Goal: Check status: Check status

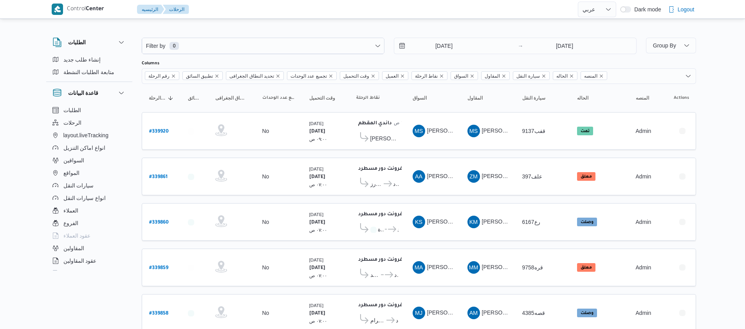
select select "ar"
click at [427, 39] on input "20/9/2025" at bounding box center [438, 46] width 89 height 16
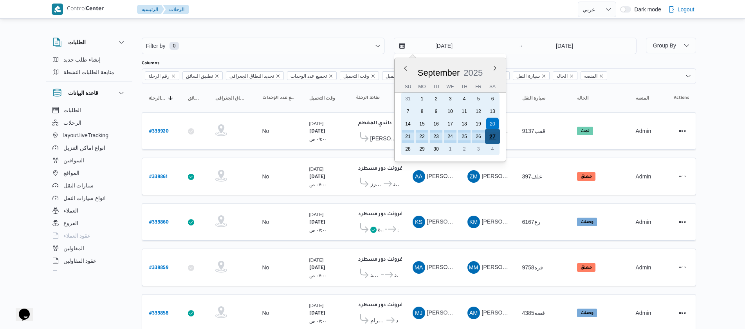
click at [493, 134] on div "27" at bounding box center [492, 136] width 15 height 15
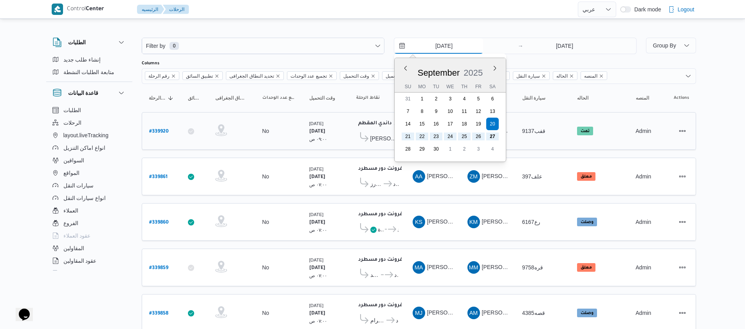
type input "[DATE]"
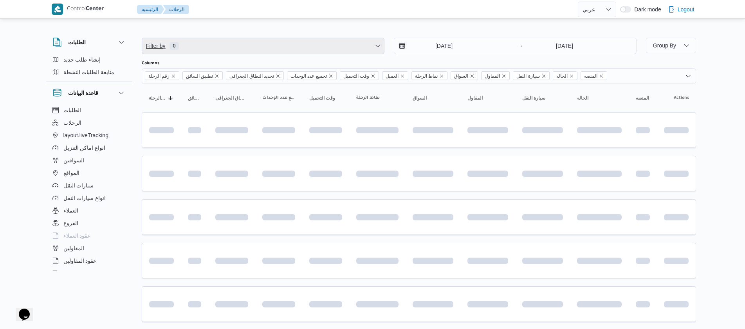
click at [230, 48] on span "Filter by 0" at bounding box center [263, 46] width 242 height 16
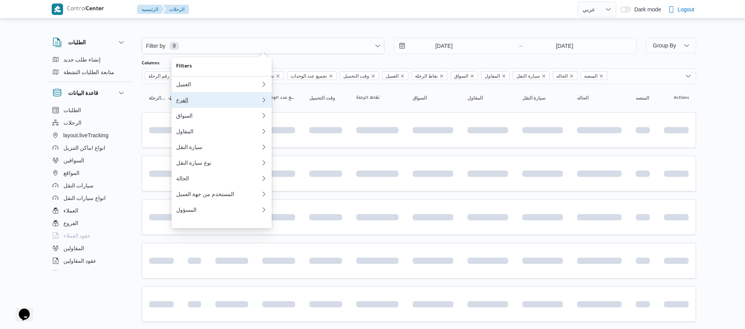
click at [181, 106] on button "الفرع" at bounding box center [222, 100] width 100 height 16
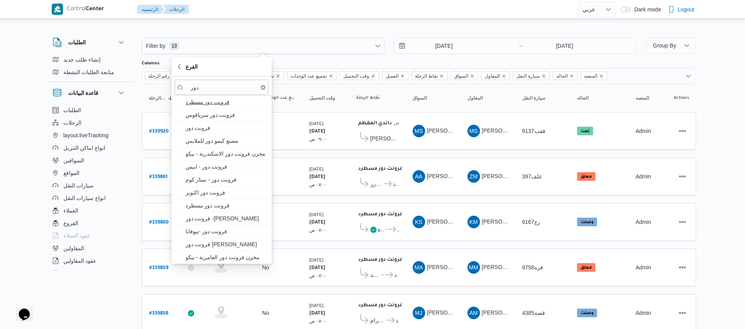
type input "دور"
click at [225, 104] on span "فرونت دور مسطرد" at bounding box center [226, 101] width 81 height 9
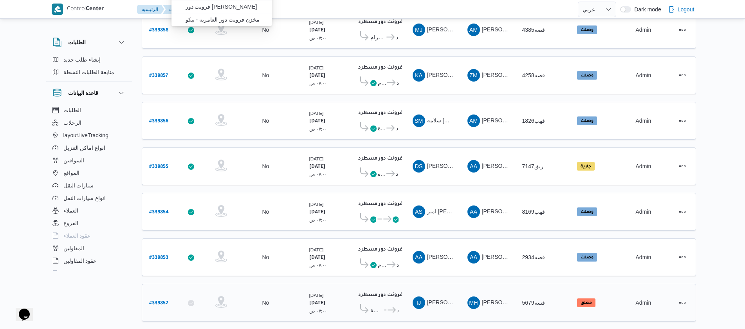
scroll to position [261, 0]
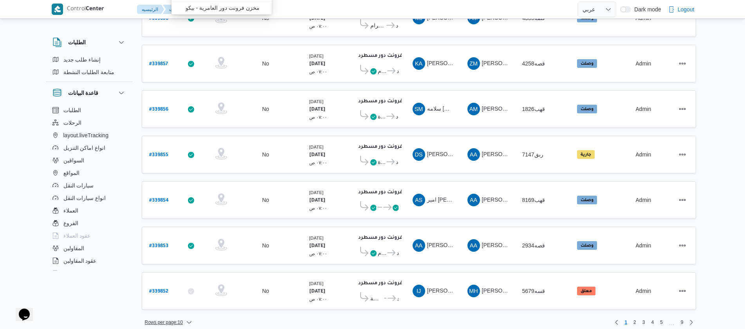
click at [191, 313] on div "Filter by 1 الفرع: فرونت دور مسطرد 27/9/2025 → 27/9/2025 Group By Columns رقم ا…" at bounding box center [419, 45] width 555 height 563
click at [184, 317] on span "Rows per page : 10" at bounding box center [169, 321] width 54 height 9
click at [181, 292] on button "20 rows" at bounding box center [174, 295] width 44 height 16
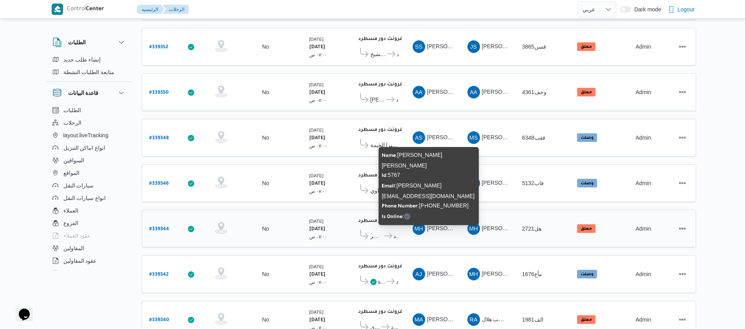
scroll to position [707, 0]
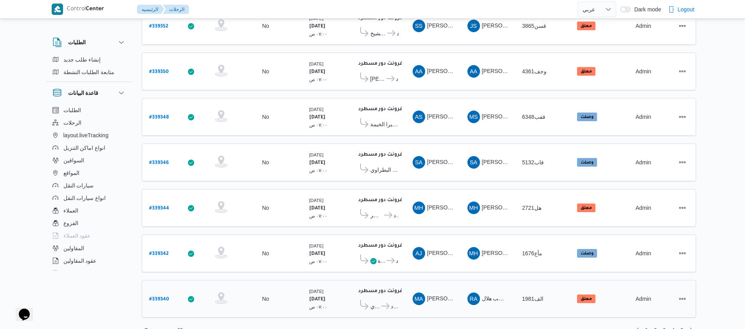
click at [161, 297] on b "# 339340" at bounding box center [159, 299] width 20 height 5
select select "ar"
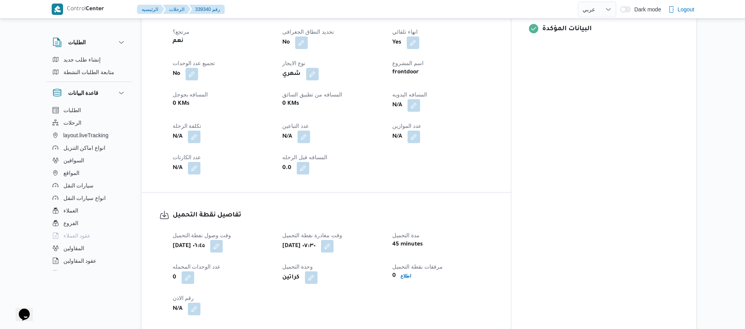
scroll to position [353, 0]
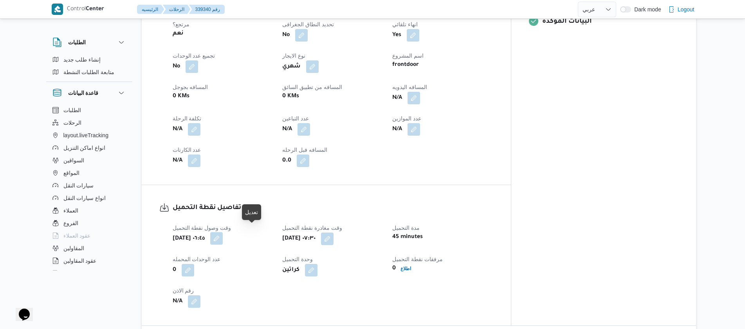
click at [223, 232] on button "button" at bounding box center [216, 238] width 13 height 13
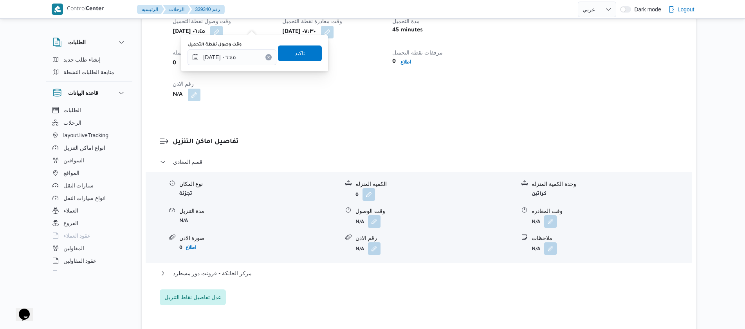
scroll to position [552, 0]
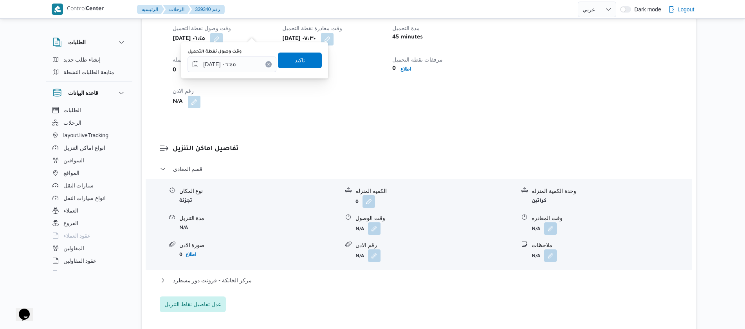
click at [266, 67] on button "Clear input" at bounding box center [269, 64] width 6 height 6
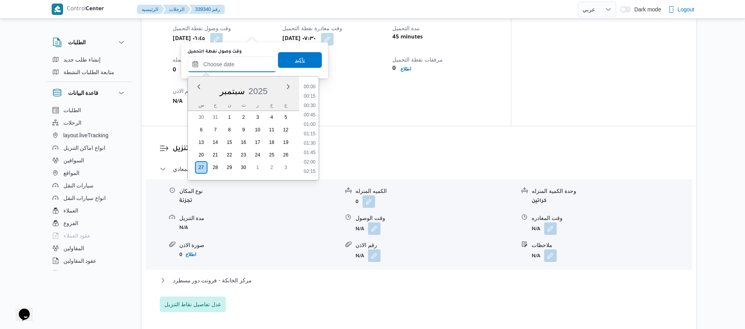
scroll to position [385, 0]
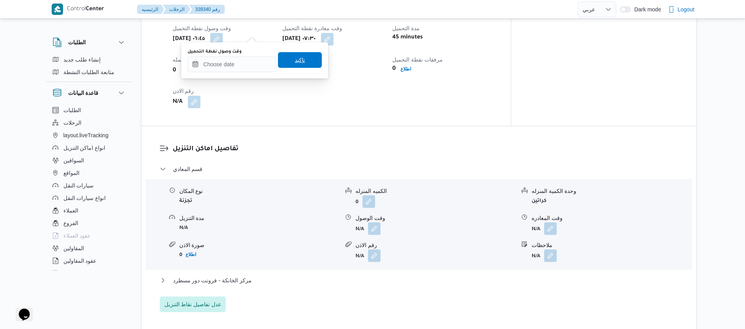
click at [295, 58] on span "تاكيد" at bounding box center [300, 59] width 10 height 9
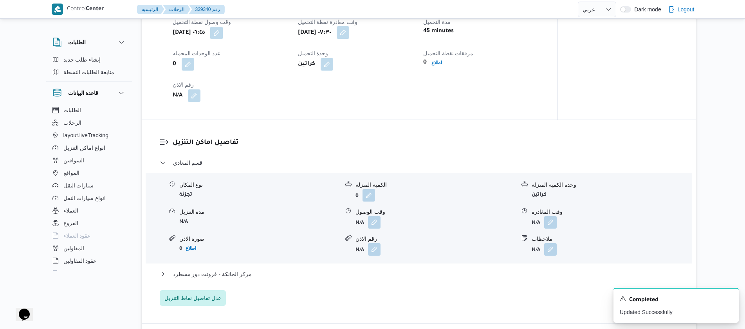
click at [349, 34] on button "button" at bounding box center [343, 32] width 13 height 13
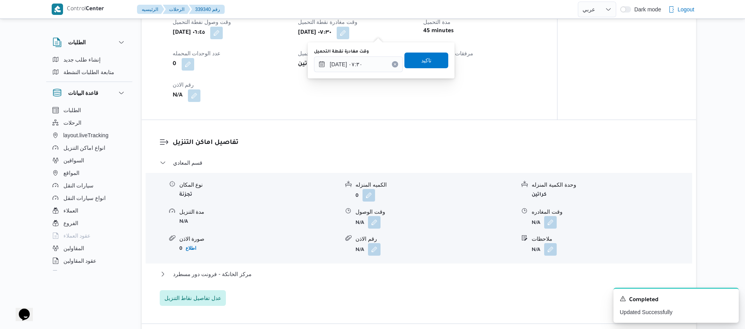
click at [394, 63] on icon "Clear input" at bounding box center [395, 64] width 3 height 3
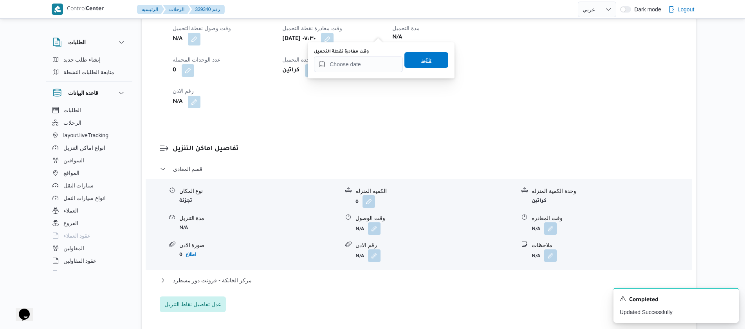
click at [422, 63] on span "تاكيد" at bounding box center [427, 59] width 10 height 9
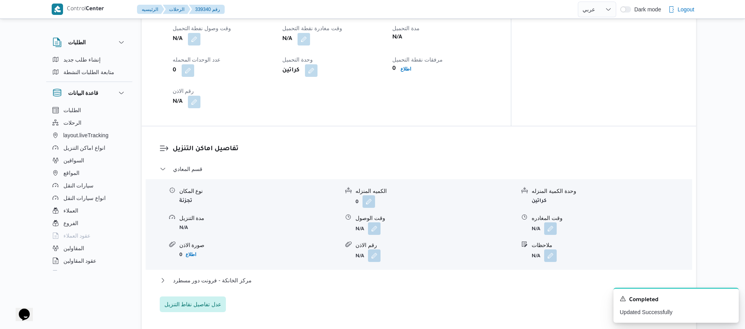
select select "ar"
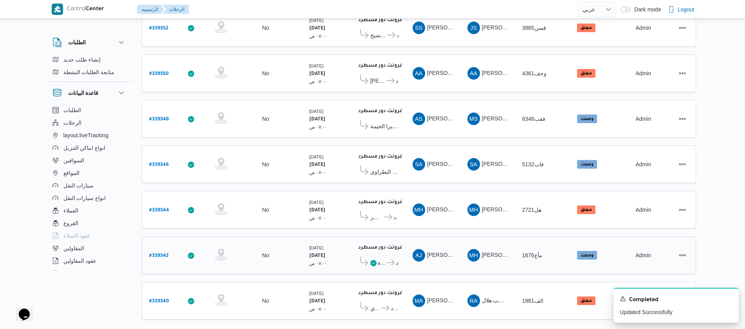
scroll to position [707, 0]
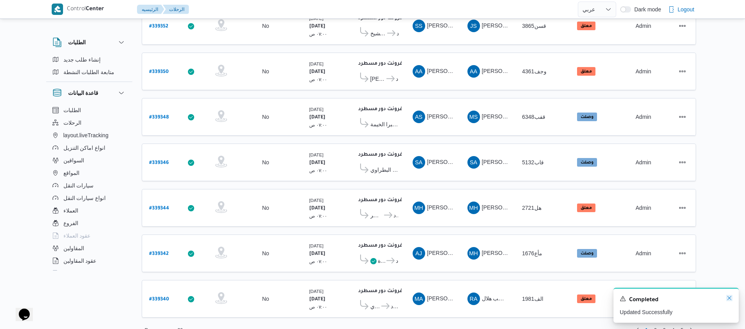
click at [731, 299] on icon "Dismiss toast" at bounding box center [730, 298] width 6 height 6
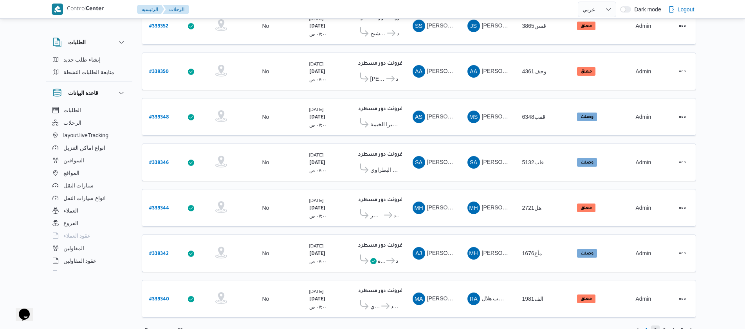
click at [656, 325] on span "2" at bounding box center [656, 329] width 3 height 9
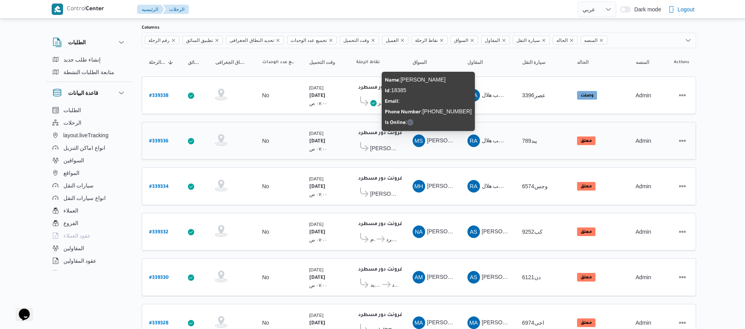
scroll to position [59, 0]
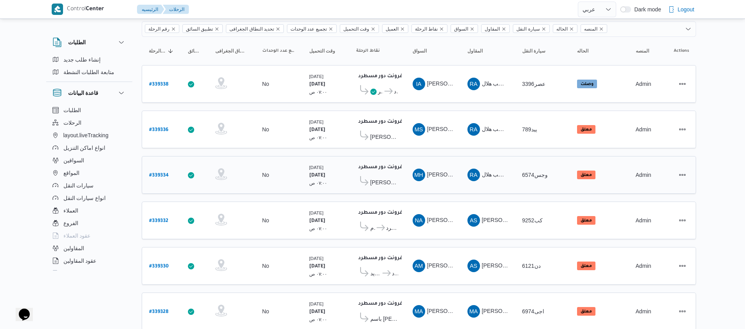
click at [168, 173] on b "# 339334" at bounding box center [159, 175] width 20 height 5
select select "ar"
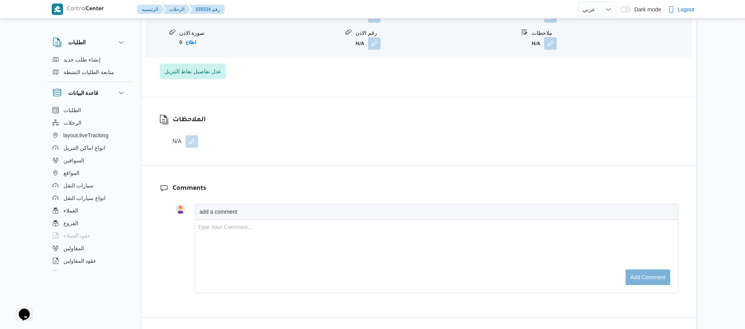
scroll to position [1038, 0]
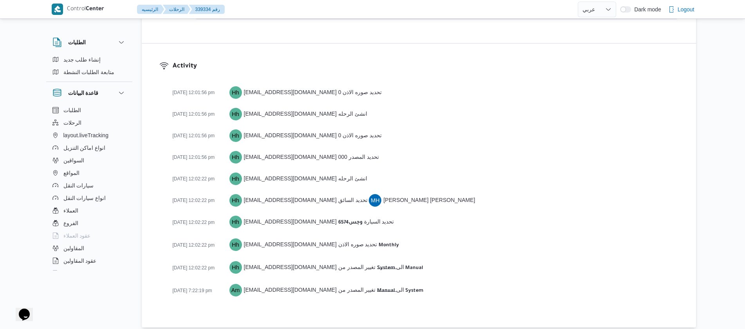
select select "ar"
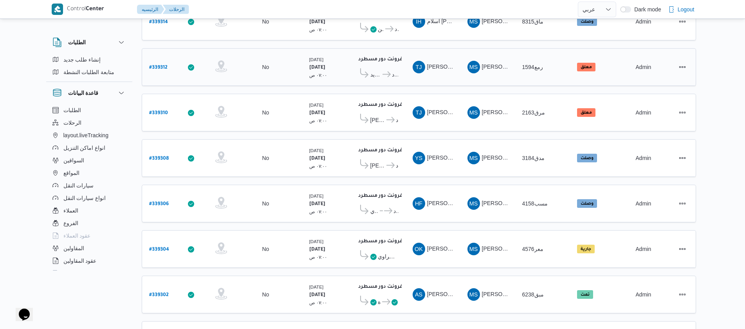
scroll to position [707, 0]
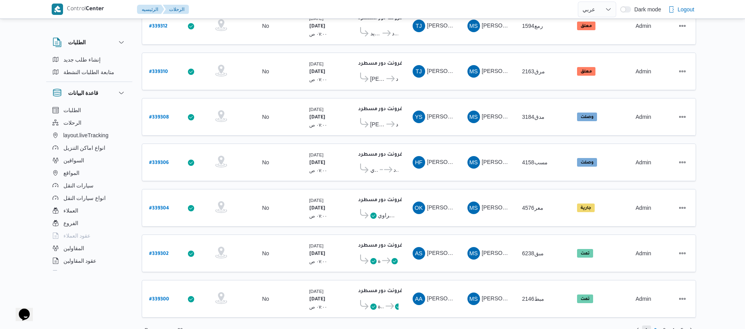
click at [649, 325] on span "1" at bounding box center [646, 329] width 9 height 9
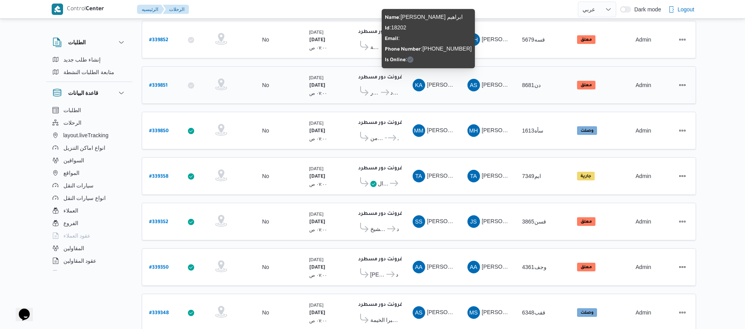
scroll to position [531, 0]
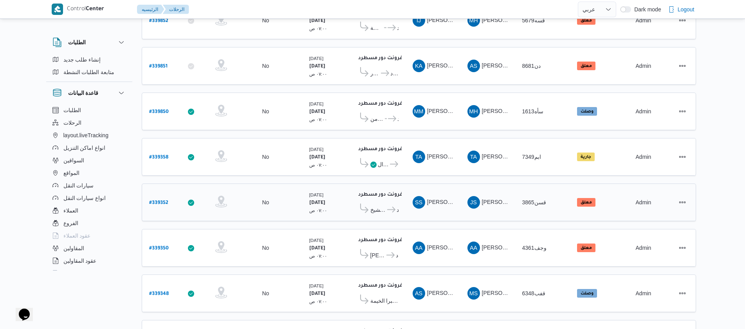
click at [161, 200] on b "# 339352" at bounding box center [158, 202] width 19 height 5
select select "ar"
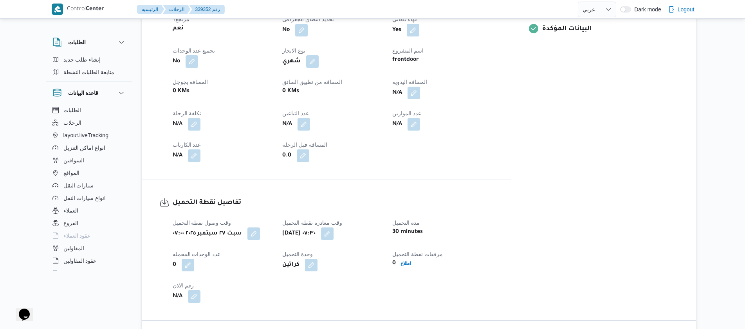
scroll to position [355, 0]
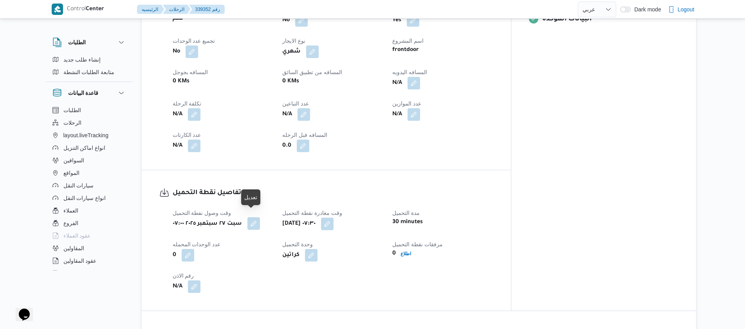
click at [252, 217] on button "button" at bounding box center [254, 223] width 13 height 13
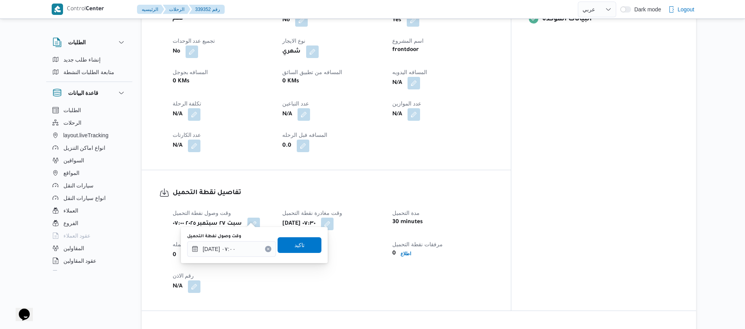
click at [267, 250] on icon "Clear input" at bounding box center [268, 248] width 3 height 3
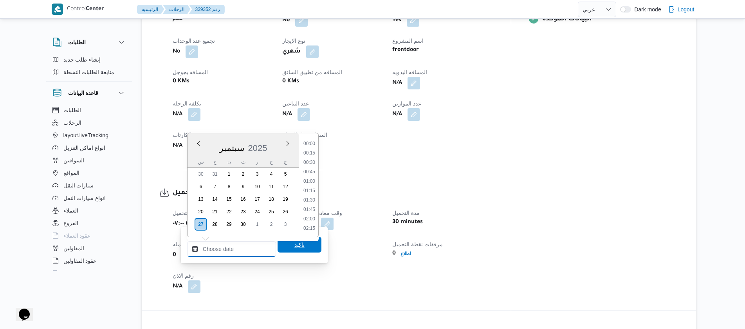
scroll to position [385, 0]
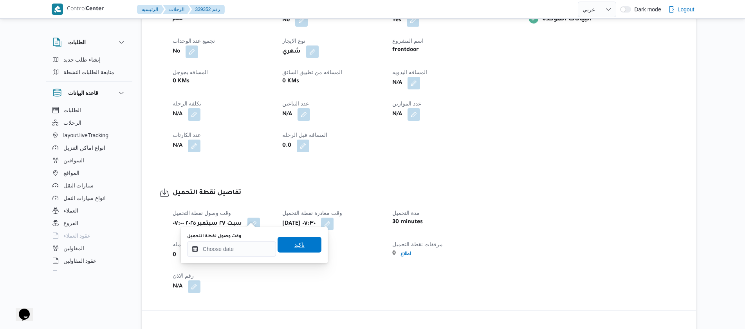
click at [296, 248] on span "تاكيد" at bounding box center [300, 244] width 10 height 9
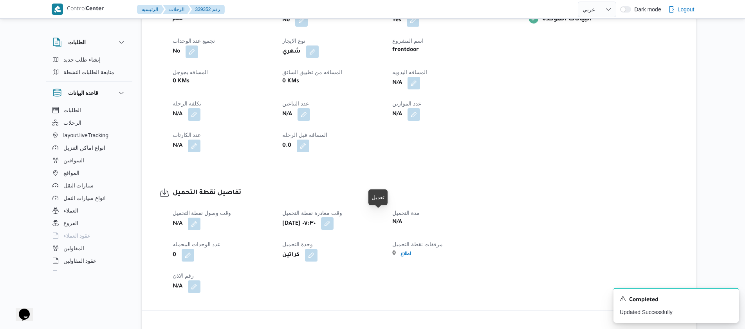
click at [334, 219] on button "button" at bounding box center [327, 223] width 13 height 13
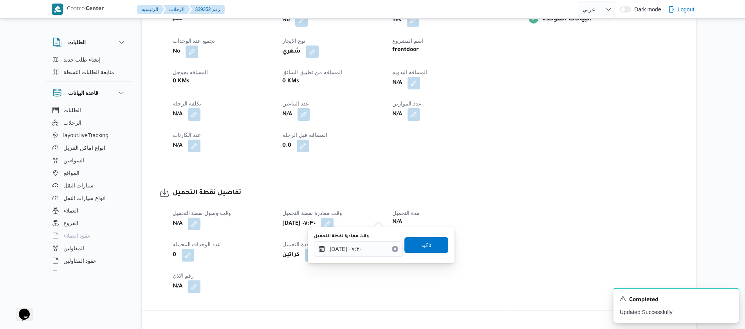
click at [394, 250] on icon "Clear input" at bounding box center [395, 248] width 3 height 3
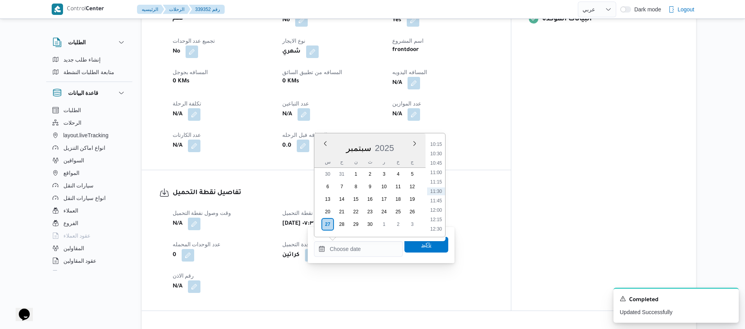
click at [425, 246] on span "تاكيد" at bounding box center [427, 244] width 10 height 9
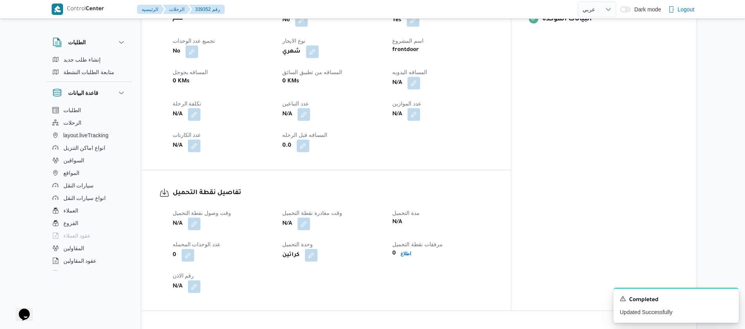
select select "ar"
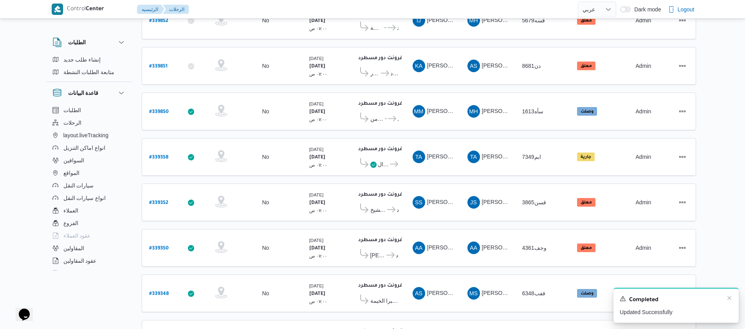
scroll to position [541, 0]
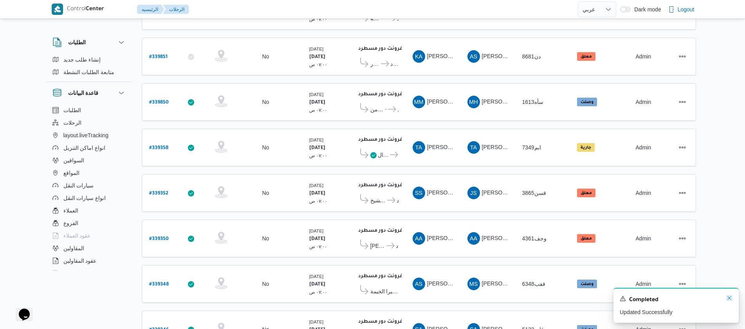
click at [730, 297] on icon "Dismiss toast" at bounding box center [730, 298] width 6 height 6
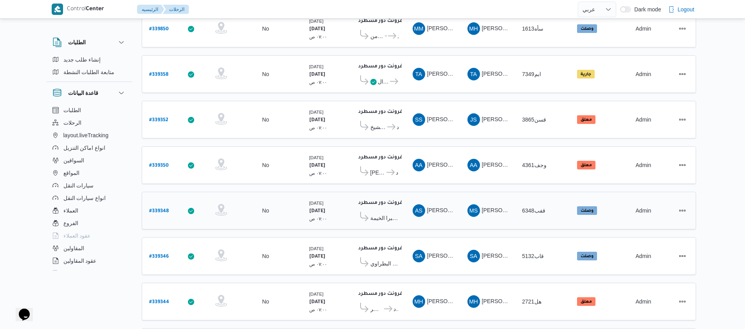
scroll to position [707, 0]
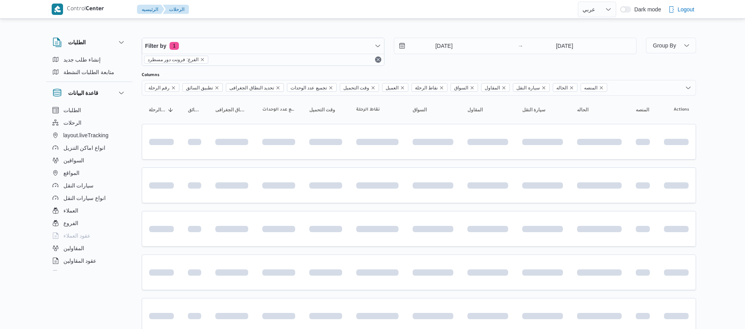
select select "ar"
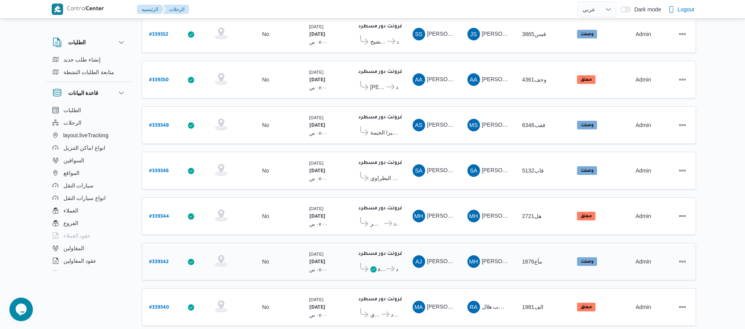
scroll to position [707, 0]
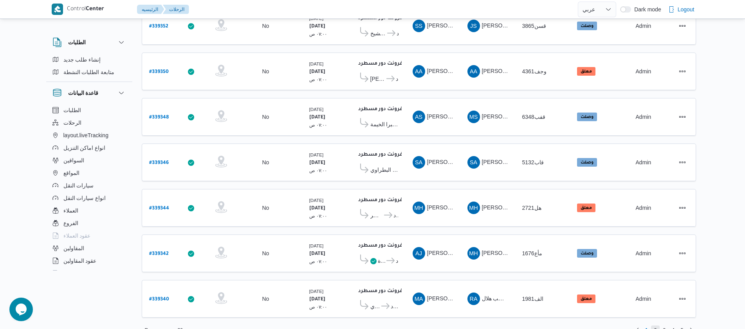
click at [657, 325] on span "2" at bounding box center [656, 329] width 3 height 9
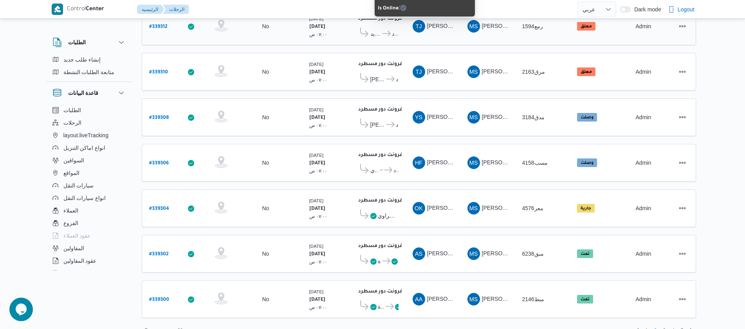
scroll to position [707, 0]
click at [664, 325] on span "3" at bounding box center [664, 329] width 3 height 9
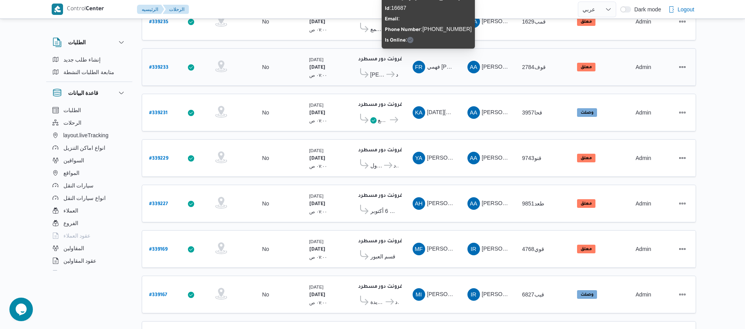
scroll to position [705, 0]
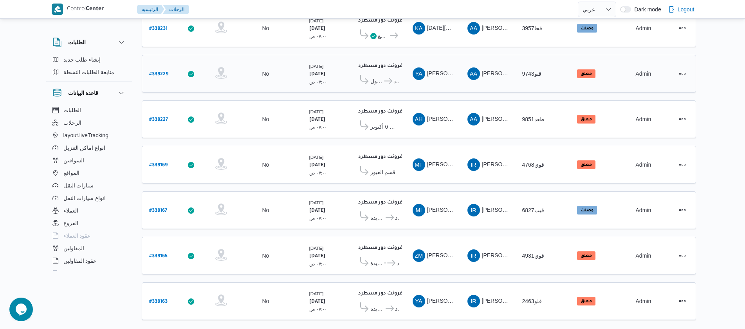
click at [157, 72] on b "# 339229" at bounding box center [158, 74] width 19 height 5
select select "ar"
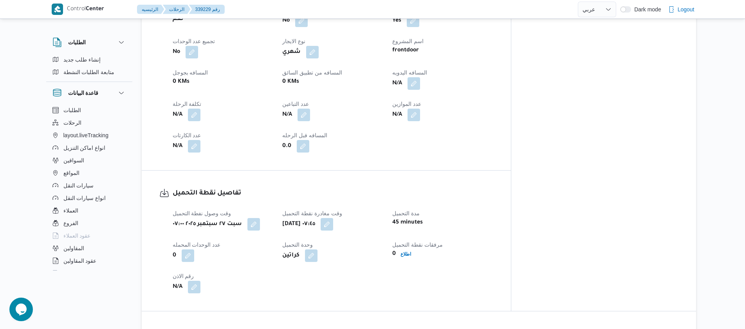
scroll to position [376, 0]
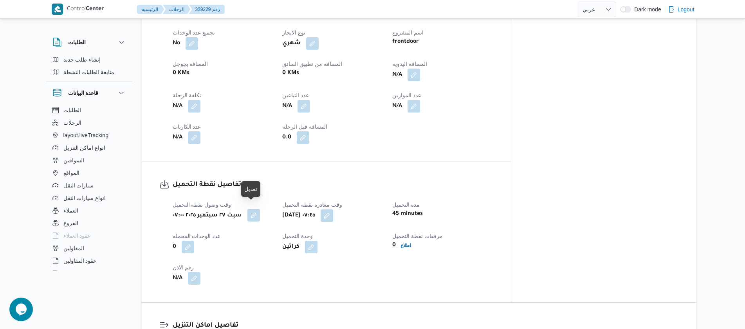
click at [248, 211] on button "button" at bounding box center [254, 215] width 13 height 13
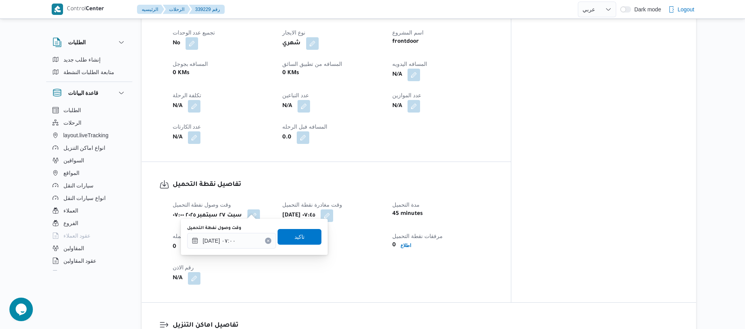
click at [267, 242] on icon "Clear input" at bounding box center [268, 240] width 3 height 3
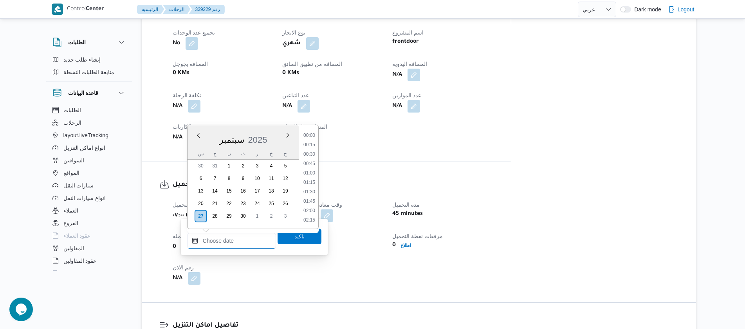
scroll to position [385, 0]
click at [297, 241] on span "تاكيد" at bounding box center [300, 236] width 44 height 16
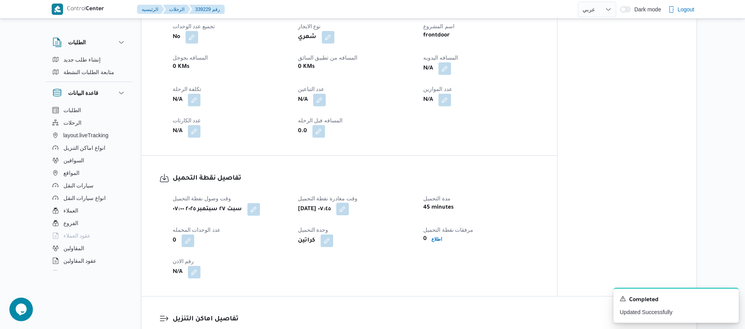
click at [349, 214] on button "button" at bounding box center [343, 209] width 13 height 13
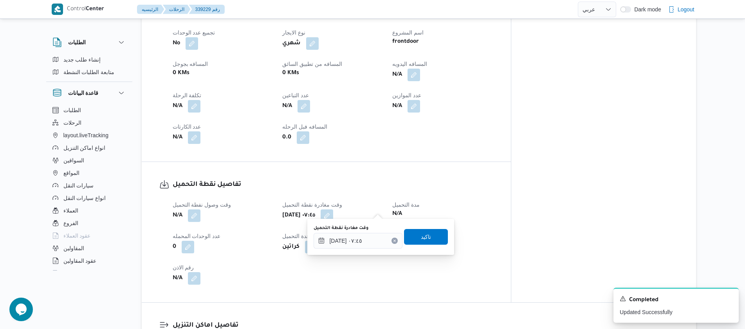
click at [393, 241] on icon "Clear input" at bounding box center [394, 240] width 3 height 3
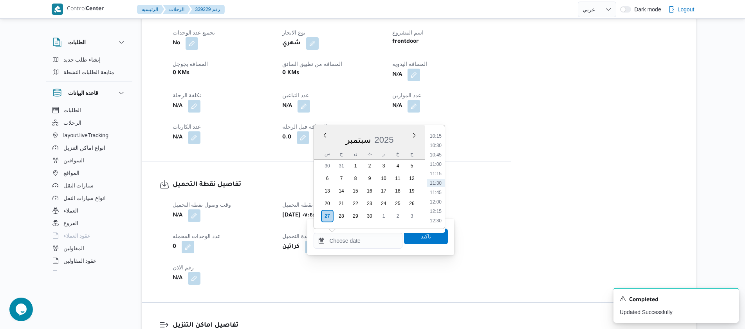
click at [431, 237] on span "تاكيد" at bounding box center [426, 236] width 44 height 16
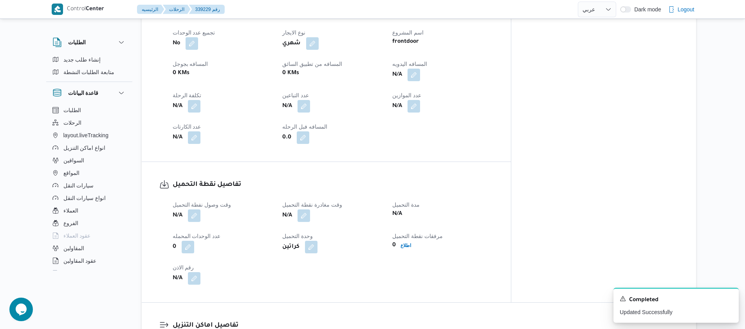
select select "ar"
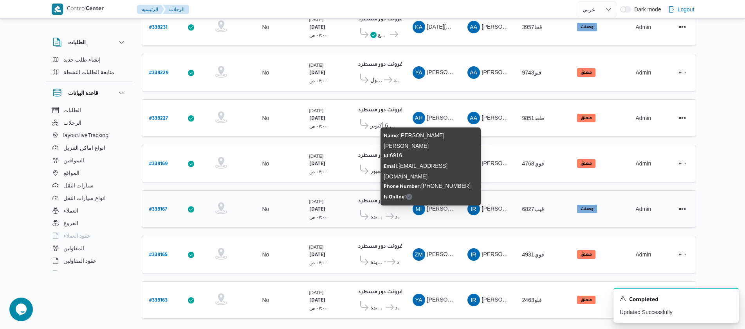
scroll to position [707, 0]
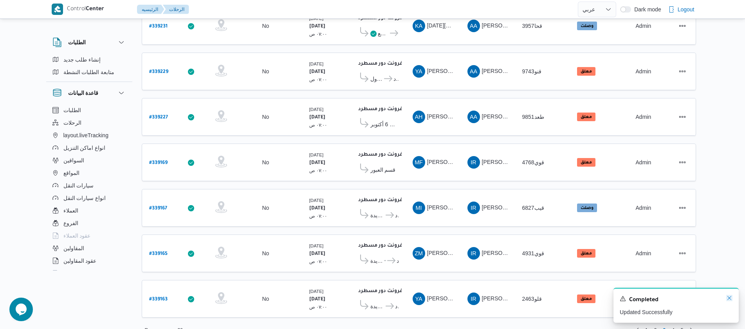
click at [730, 299] on icon "Dismiss toast" at bounding box center [730, 298] width 4 height 4
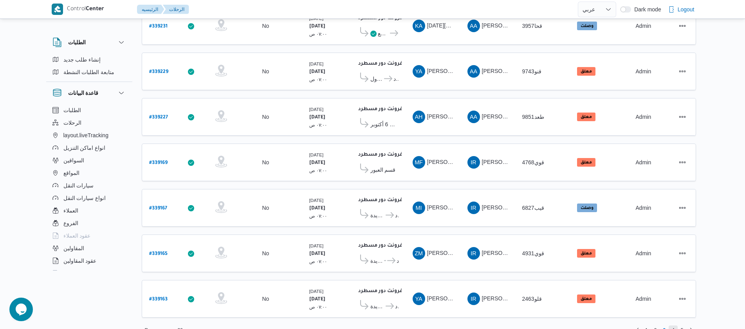
click at [676, 325] on span "4" at bounding box center [673, 329] width 9 height 9
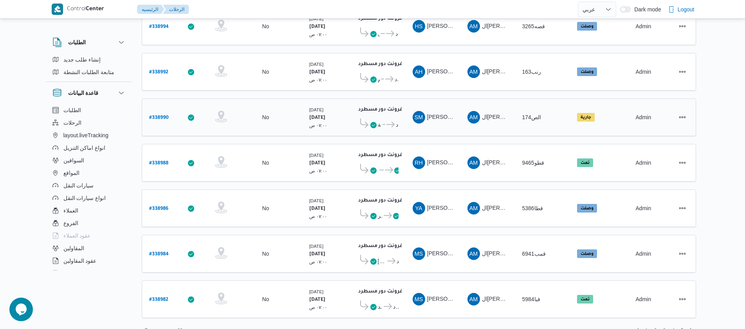
scroll to position [707, 0]
click at [682, 325] on span "5" at bounding box center [682, 329] width 3 height 9
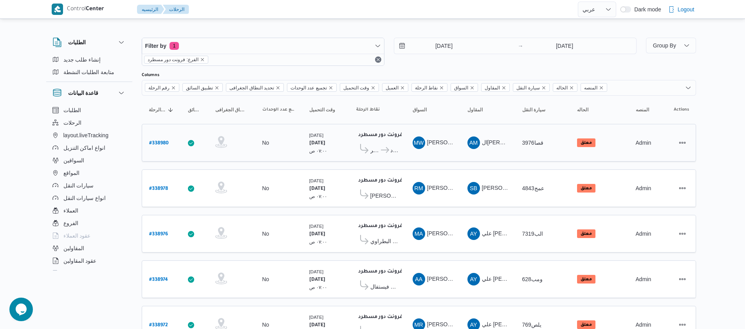
click at [162, 141] on b "# 338980" at bounding box center [159, 143] width 20 height 5
select select "ar"
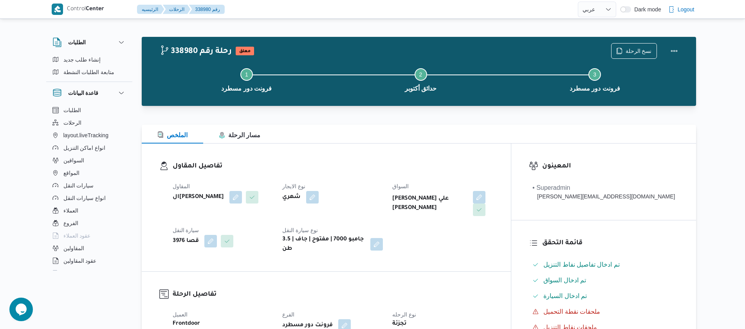
select select "ar"
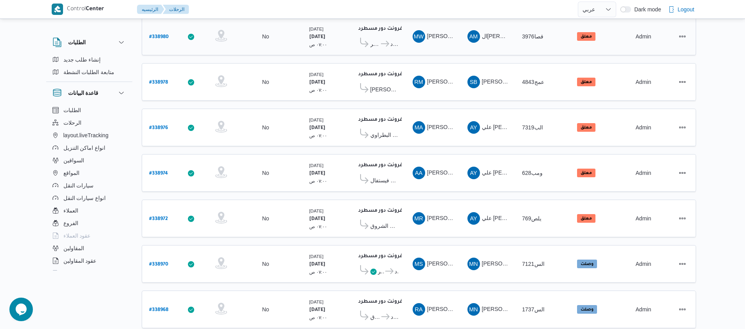
scroll to position [216, 0]
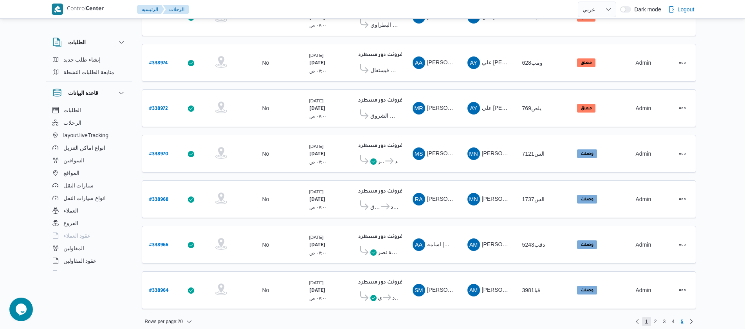
click at [646, 317] on span "1" at bounding box center [647, 321] width 3 height 9
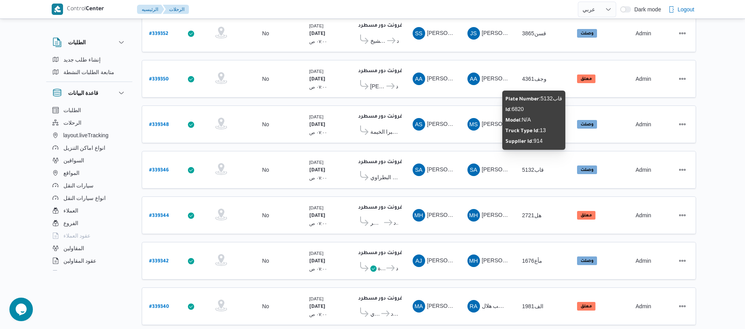
scroll to position [707, 0]
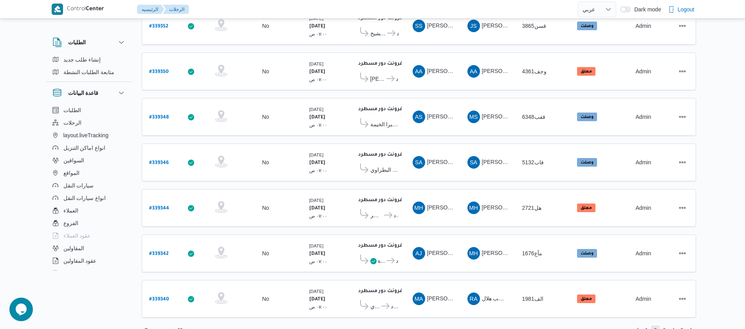
click at [654, 325] on span "2" at bounding box center [655, 329] width 9 height 9
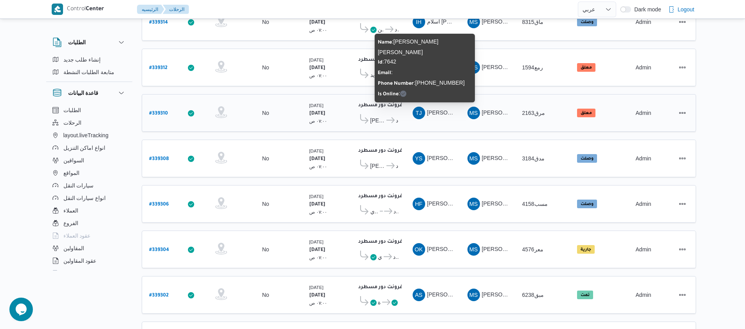
scroll to position [705, 0]
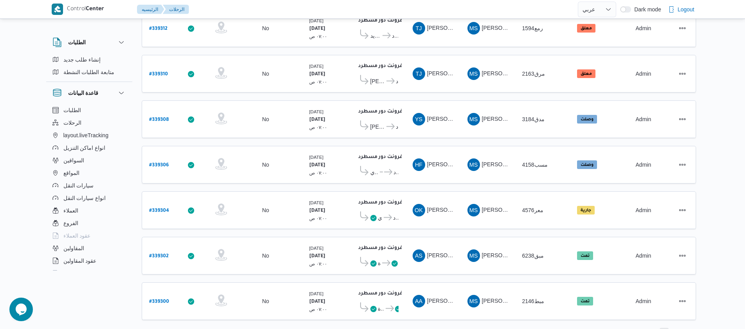
click at [666, 327] on span "3" at bounding box center [664, 331] width 9 height 9
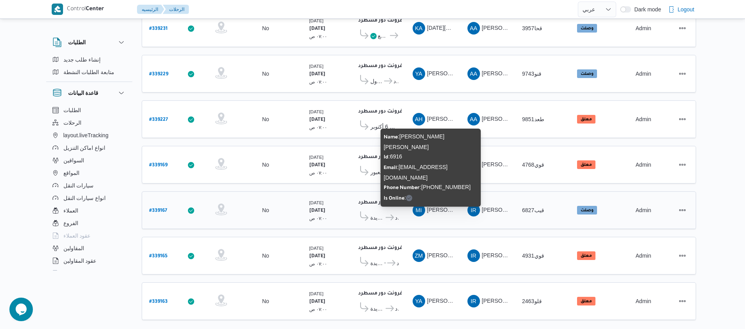
scroll to position [707, 0]
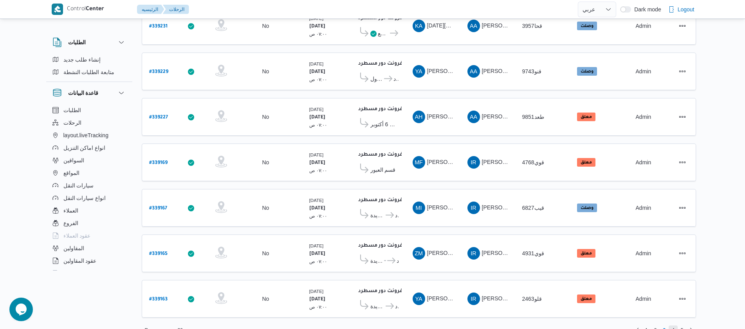
click at [671, 325] on span "4" at bounding box center [673, 329] width 9 height 9
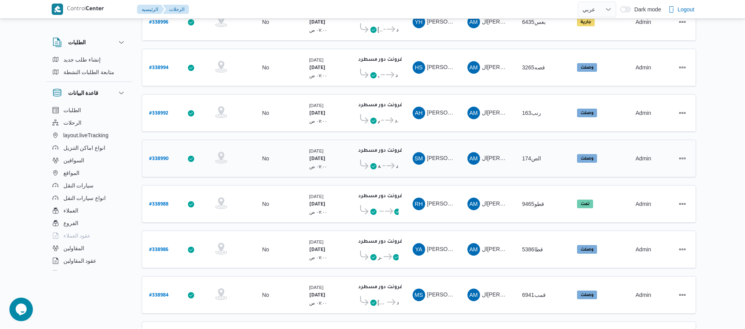
scroll to position [707, 0]
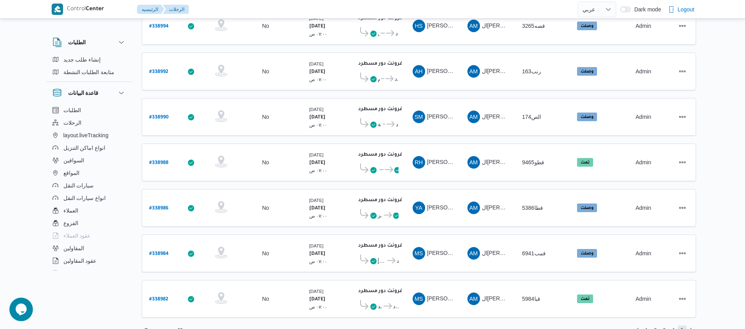
click at [682, 325] on span "5" at bounding box center [682, 329] width 3 height 9
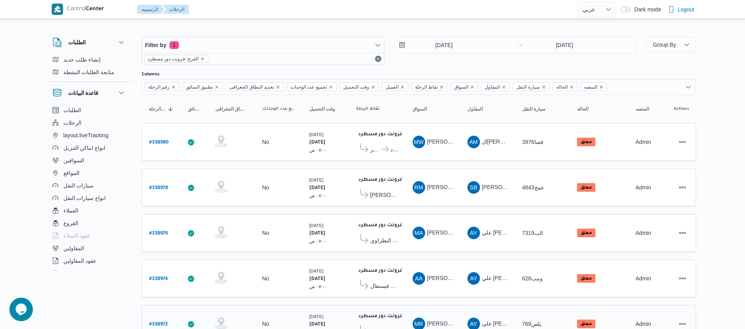
scroll to position [216, 0]
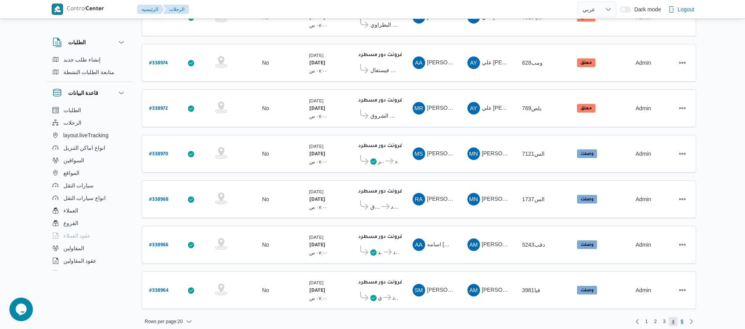
click at [671, 317] on span "4" at bounding box center [673, 321] width 9 height 9
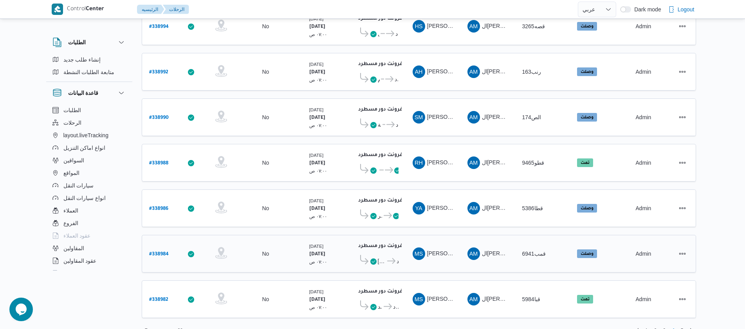
scroll to position [707, 0]
click at [665, 325] on span "3" at bounding box center [664, 329] width 3 height 9
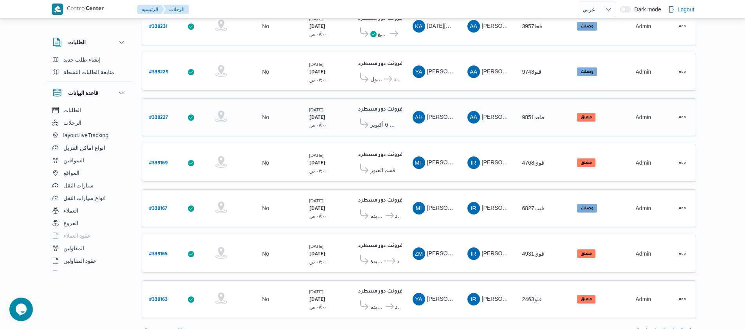
scroll to position [707, 0]
click at [653, 325] on span "2" at bounding box center [655, 329] width 9 height 9
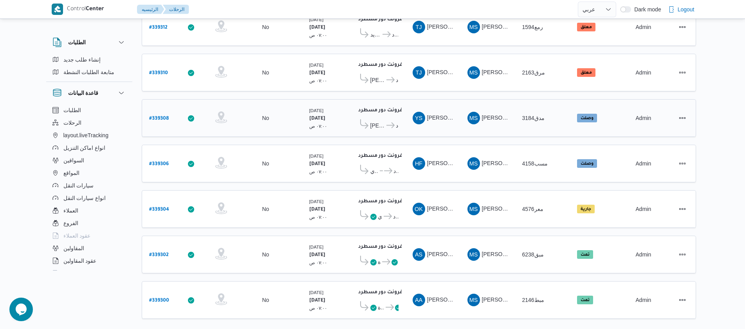
scroll to position [707, 0]
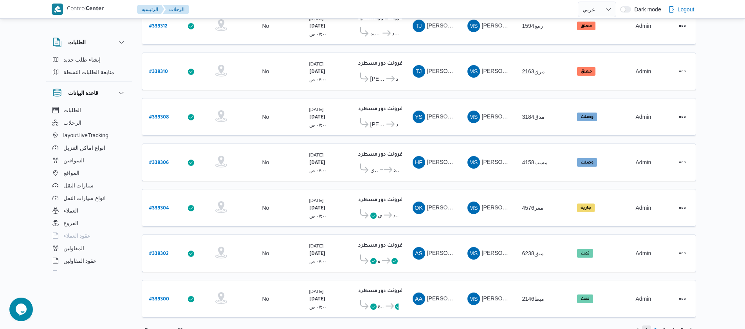
click at [648, 325] on span "1" at bounding box center [646, 329] width 9 height 9
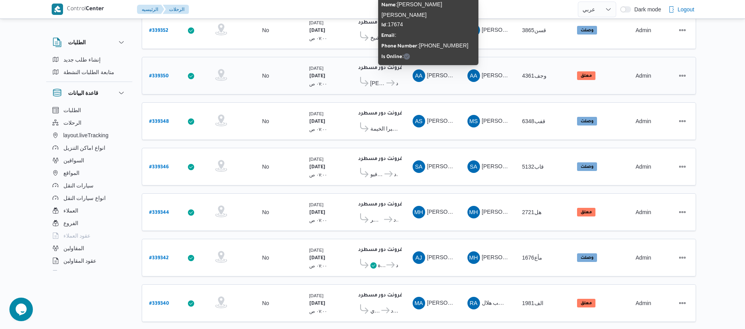
scroll to position [707, 0]
